Goal: Task Accomplishment & Management: Use online tool/utility

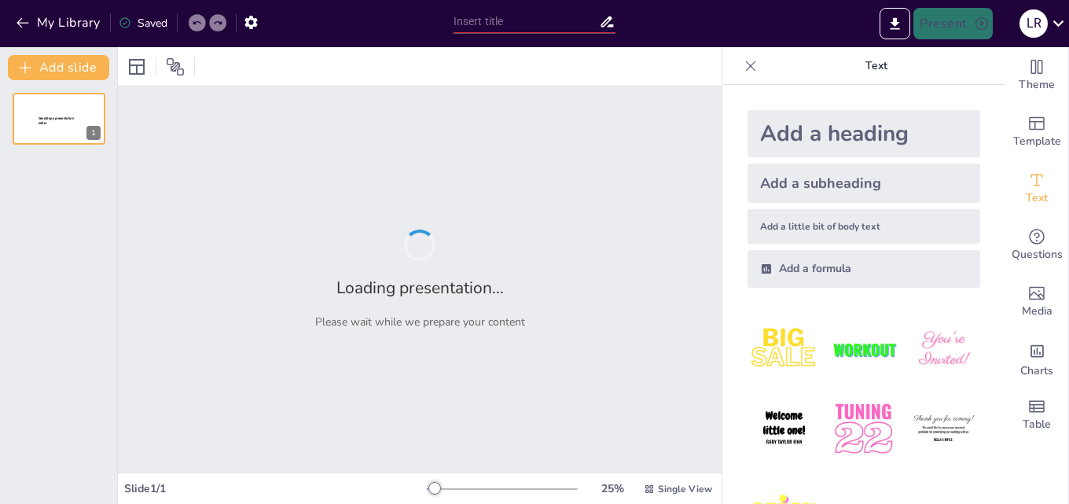
type input "Raíces que nos unen: Un Análisis de los Beneficios para Usuarios en el CECATI 9…"
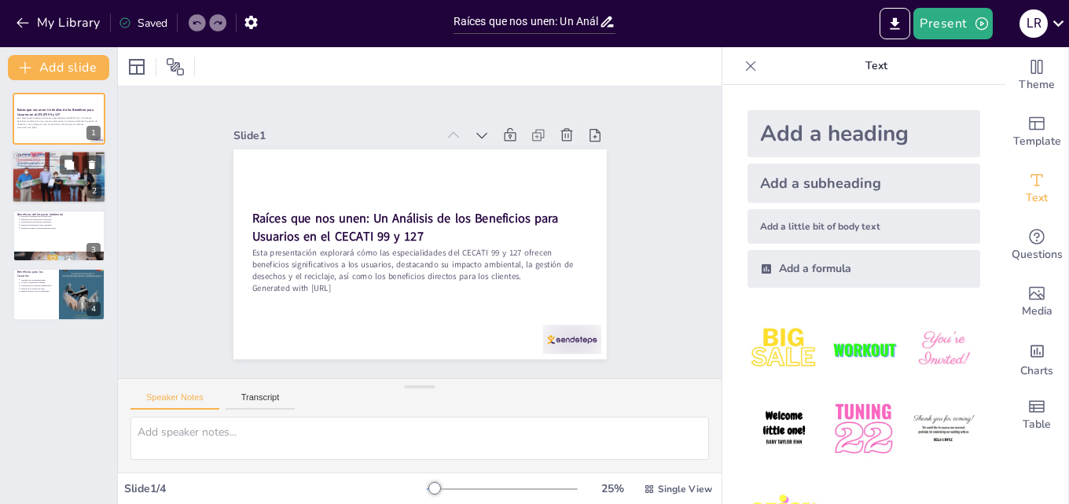
click at [48, 196] on div at bounding box center [59, 176] width 94 height 63
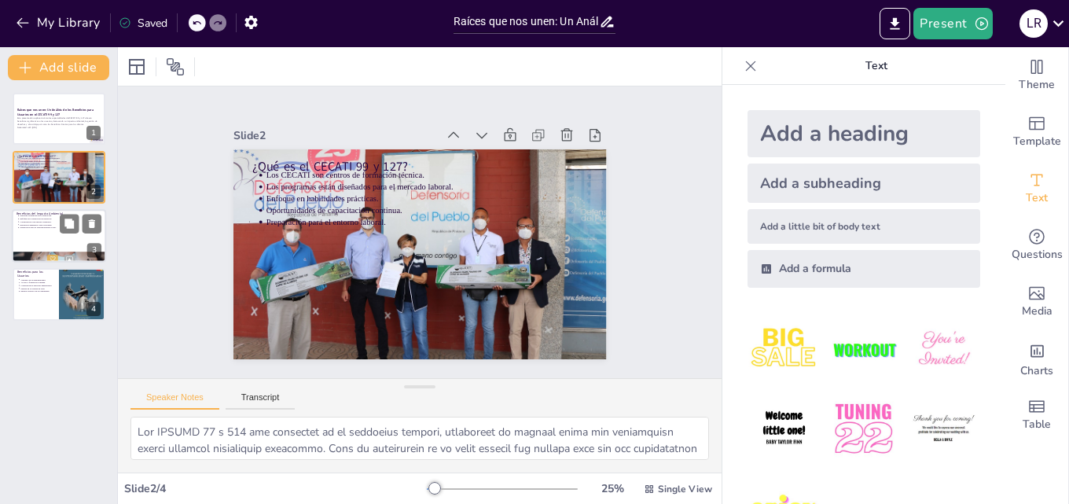
click at [57, 233] on div at bounding box center [59, 235] width 94 height 53
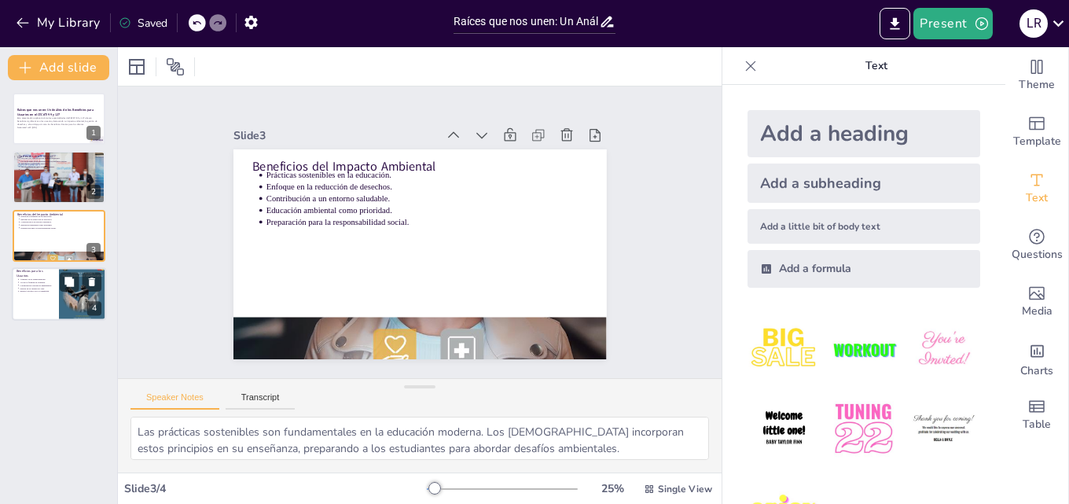
click at [75, 302] on div at bounding box center [82, 293] width 47 height 61
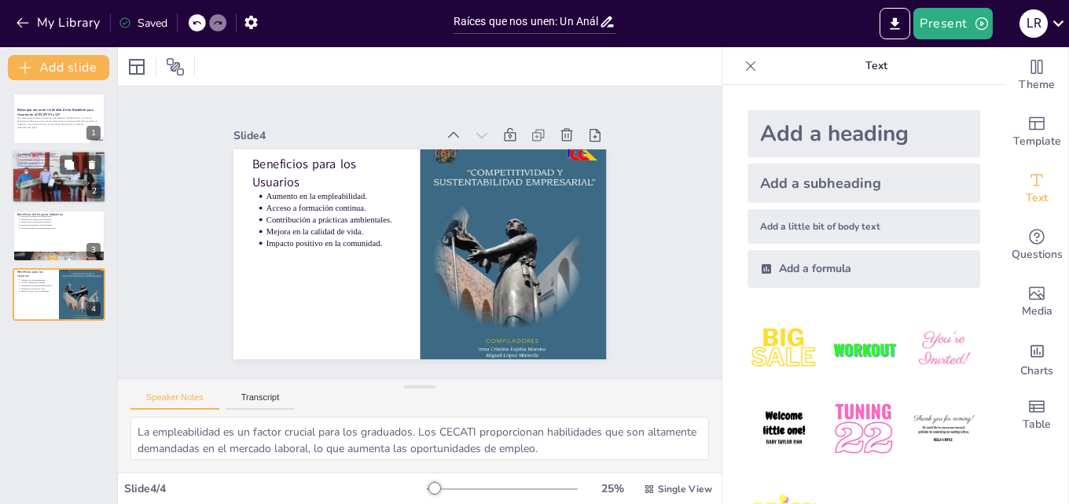
click at [53, 187] on div at bounding box center [59, 176] width 94 height 63
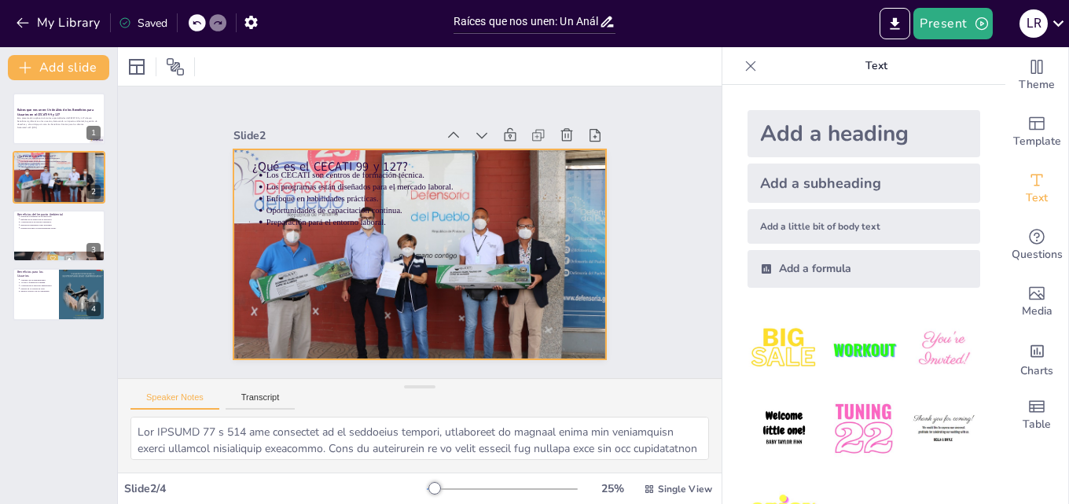
click at [460, 278] on div at bounding box center [424, 210] width 417 height 321
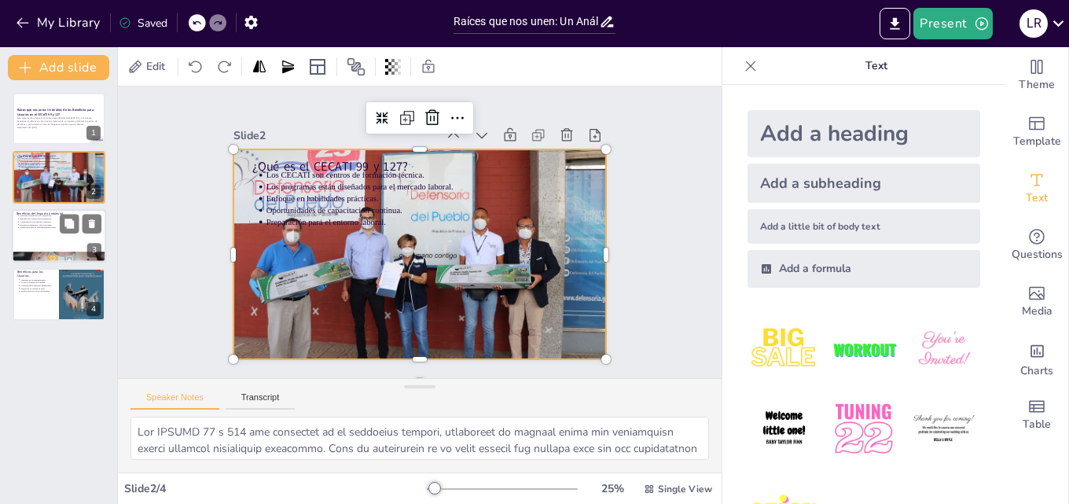
click at [61, 249] on div at bounding box center [59, 235] width 94 height 53
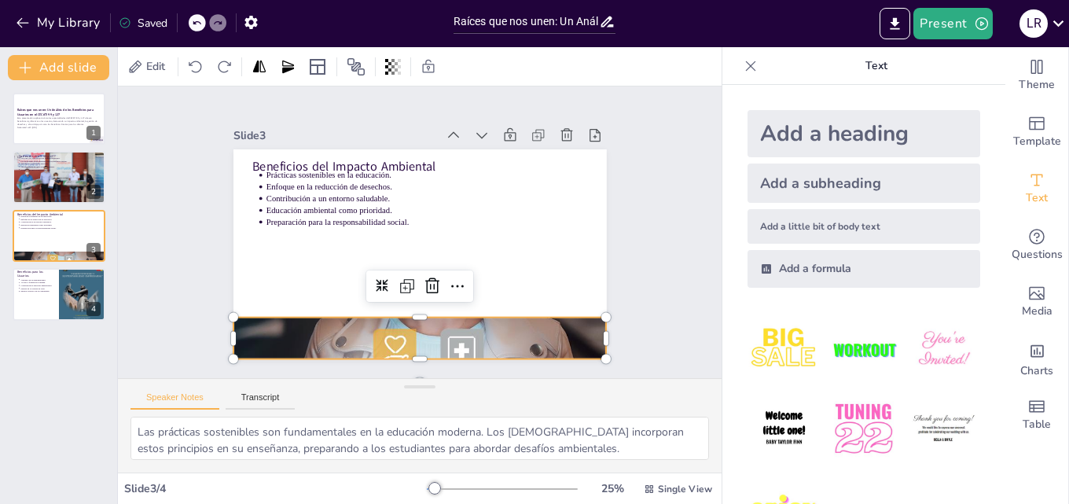
click at [343, 334] on div at bounding box center [328, 285] width 608 height 566
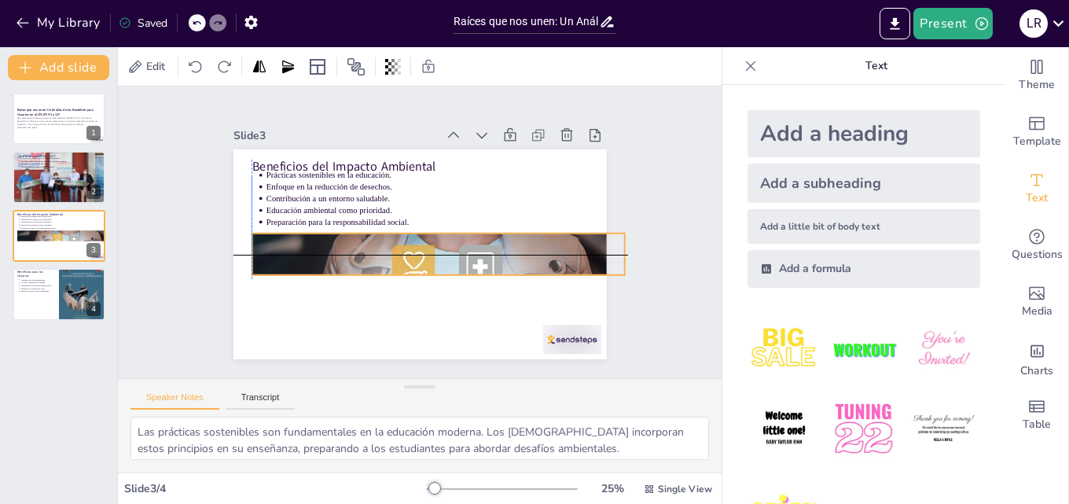
drag, startPoint x: 343, startPoint y: 333, endPoint x: 365, endPoint y: 250, distance: 86.2
click at [365, 250] on div at bounding box center [399, 253] width 522 height 422
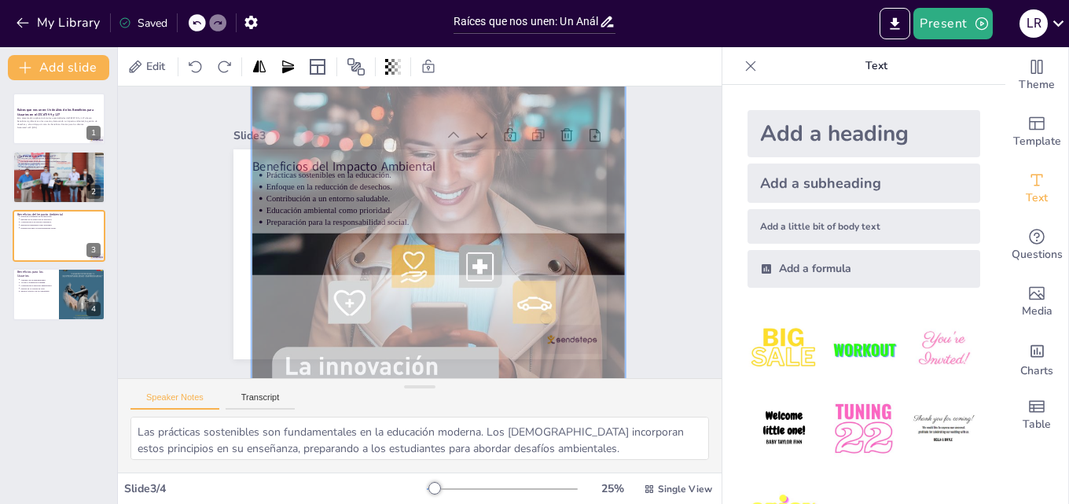
click at [653, 258] on div "Slide 1 Raíces que nos unen: Un Análisis de los Beneficios para Usuarios en el …" at bounding box center [419, 232] width 664 height 464
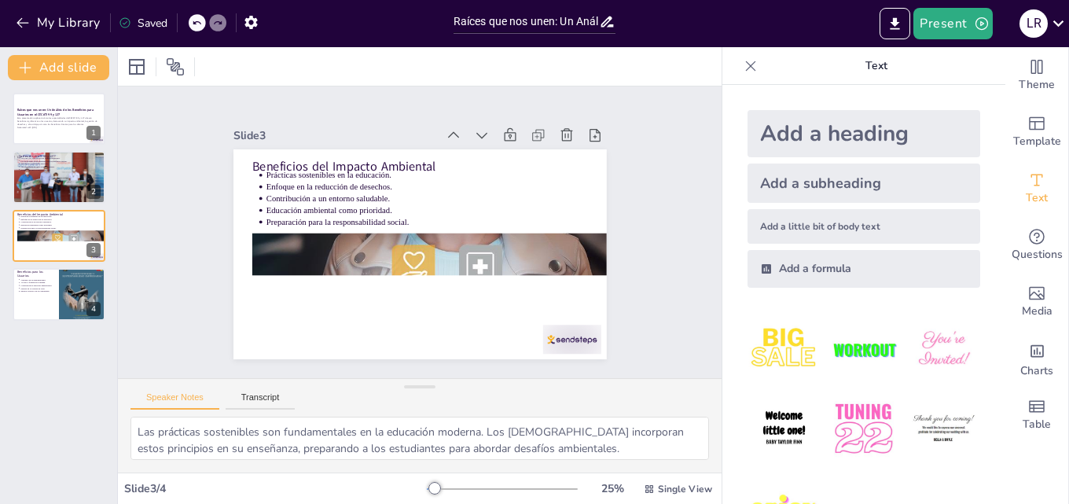
click at [198, 23] on icon at bounding box center [196, 22] width 9 height 9
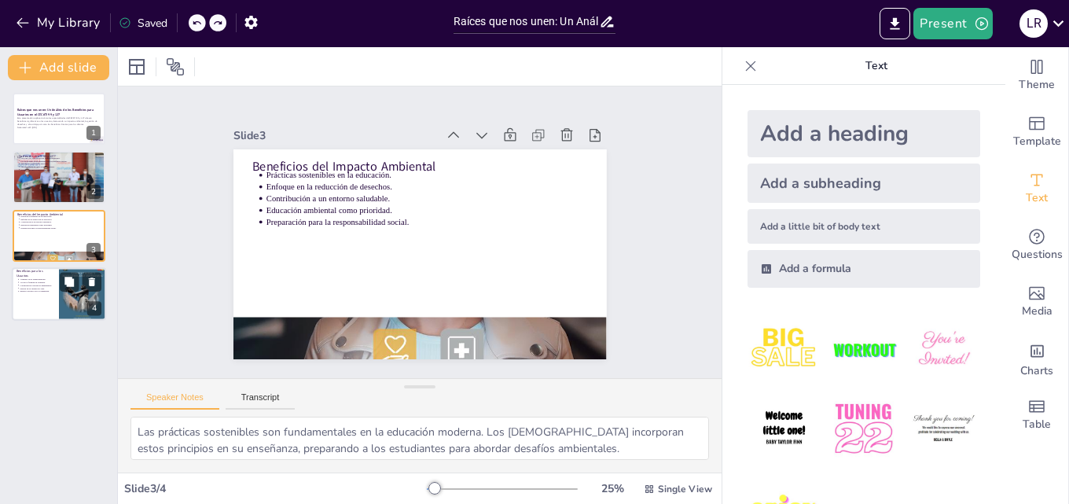
click at [42, 309] on div at bounding box center [59, 293] width 94 height 53
type textarea "La empleabilidad es un factor crucial para los graduados. Los CECATI proporcion…"
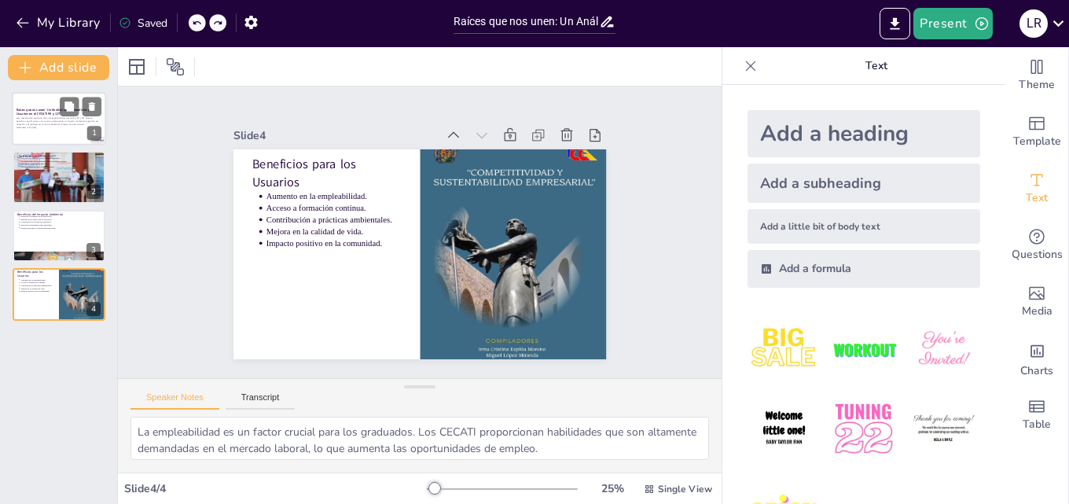
click at [36, 112] on strong "Raíces que nos unen: Un Análisis de los Beneficios para Usuarios en el CECATI 9…" at bounding box center [56, 112] width 78 height 9
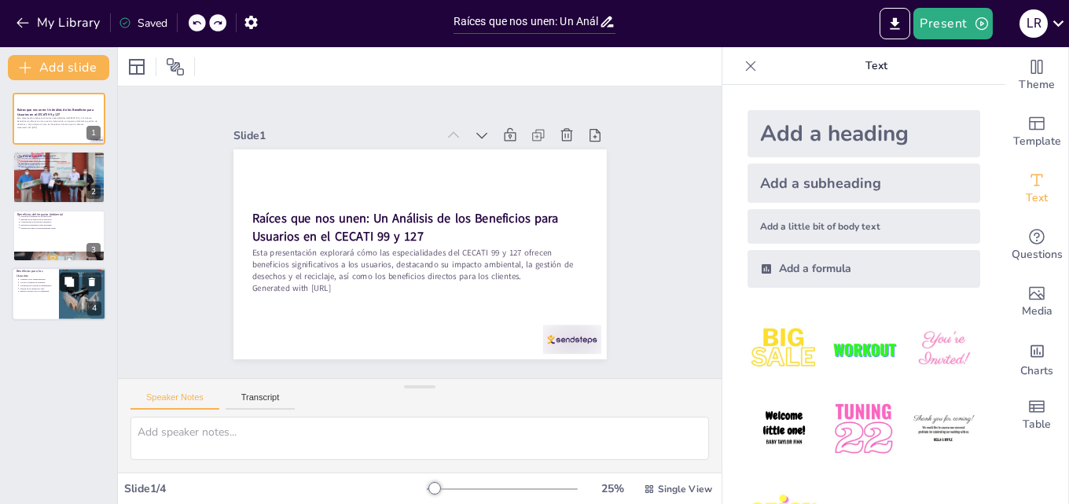
click at [78, 285] on button at bounding box center [69, 282] width 19 height 19
type textarea "La empleabilidad es un factor crucial para los graduados. Los CECATI proporcion…"
